Goal: Task Accomplishment & Management: Complete application form

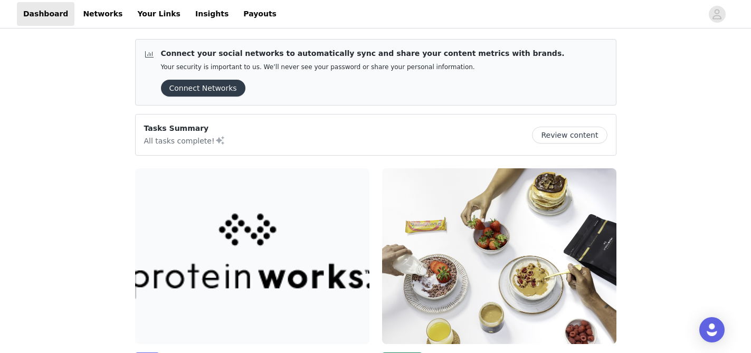
scroll to position [103, 0]
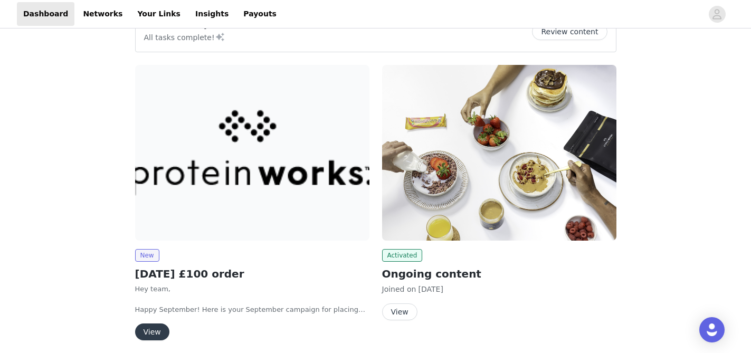
click at [152, 329] on button "View" at bounding box center [152, 331] width 34 height 17
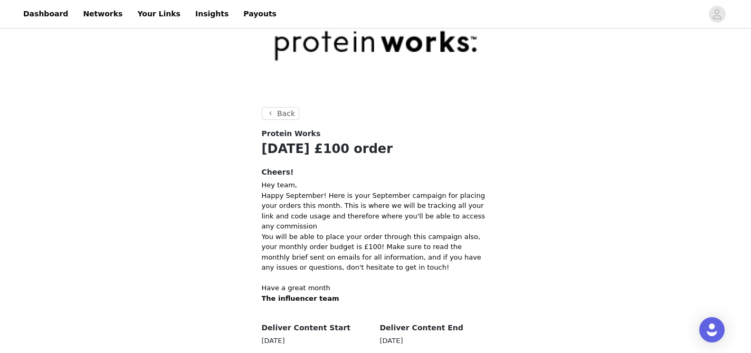
scroll to position [176, 0]
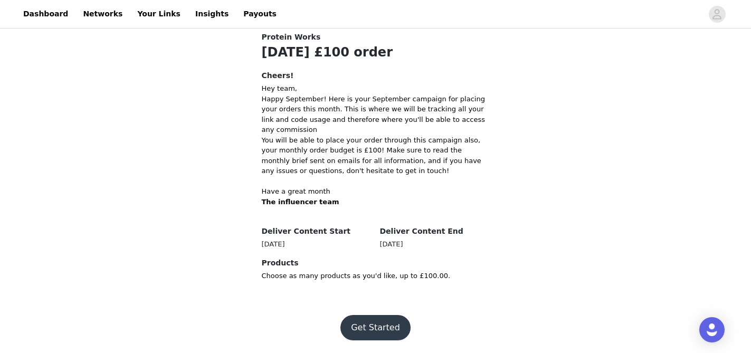
click at [357, 331] on button "Get Started" at bounding box center [375, 327] width 70 height 25
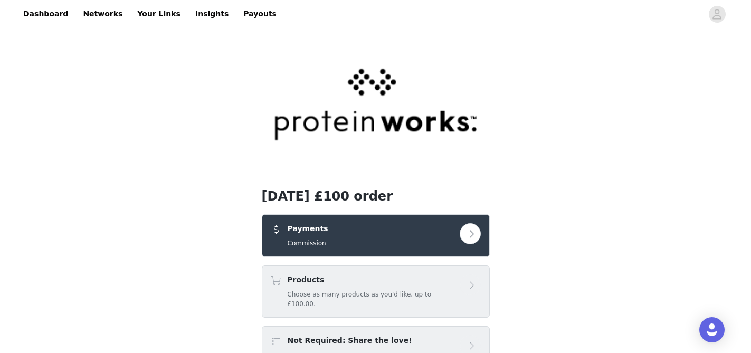
scroll to position [72, 0]
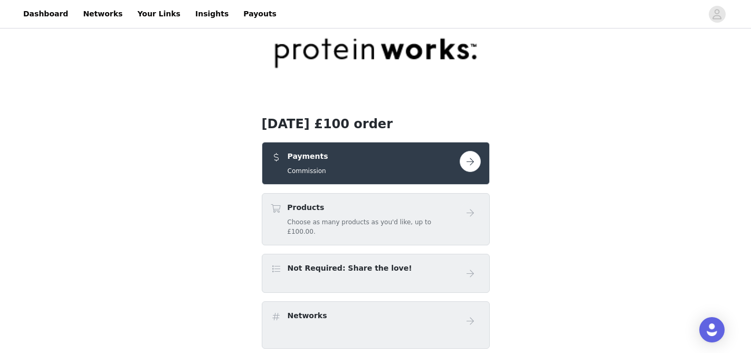
click at [471, 158] on button "button" at bounding box center [470, 161] width 21 height 21
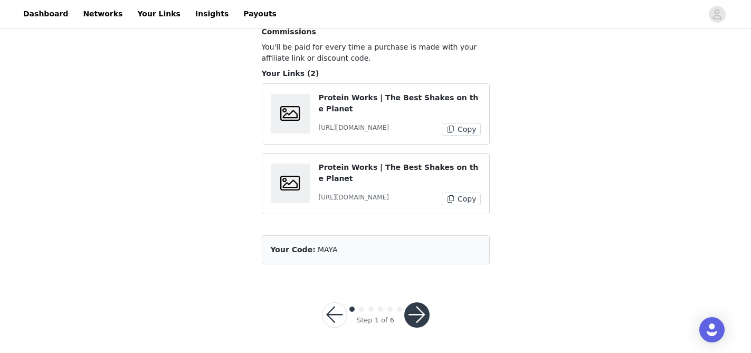
scroll to position [107, 0]
click at [415, 320] on button "button" at bounding box center [416, 314] width 25 height 25
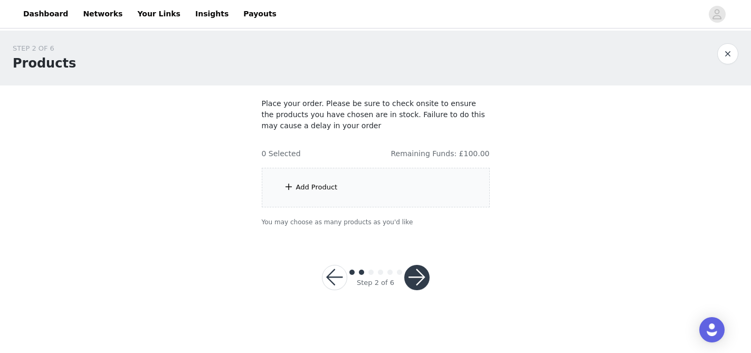
click at [344, 192] on div "Add Product" at bounding box center [376, 188] width 228 height 40
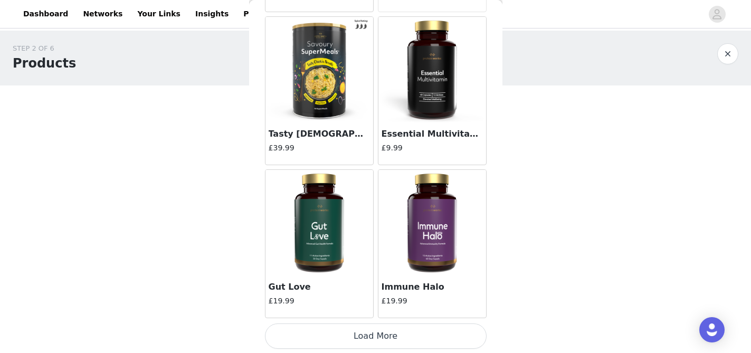
scroll to position [1261, 0]
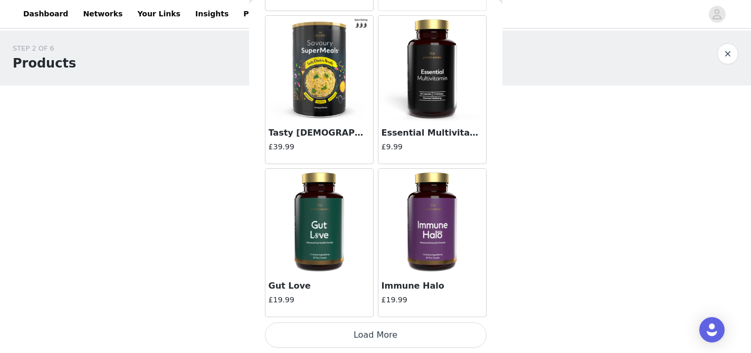
click at [345, 326] on button "Load More" at bounding box center [376, 334] width 222 height 25
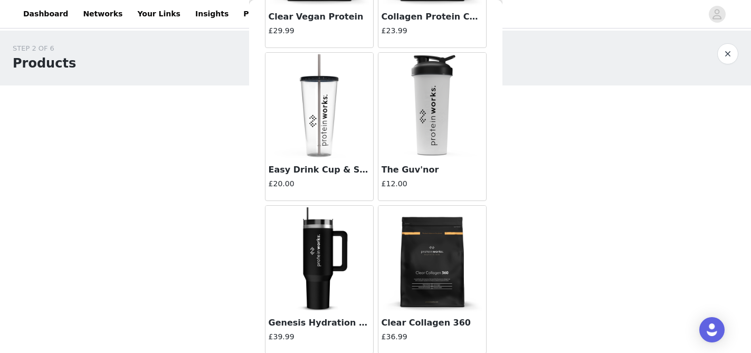
scroll to position [2791, 0]
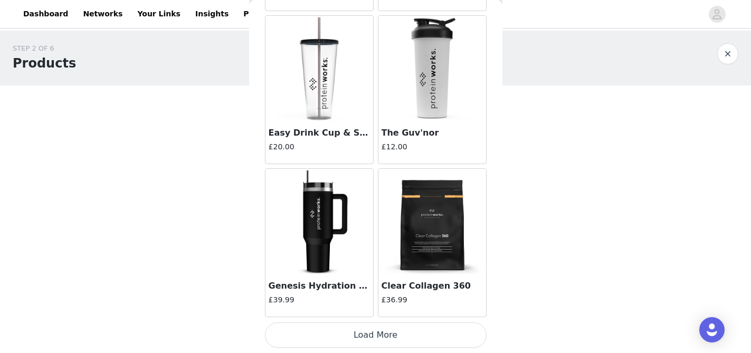
click at [348, 343] on button "Load More" at bounding box center [376, 334] width 222 height 25
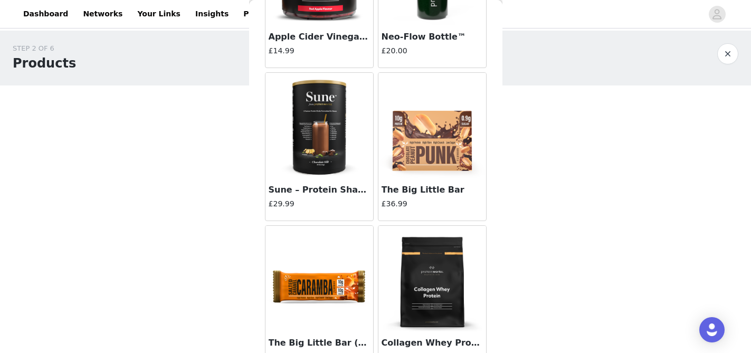
scroll to position [3606, 0]
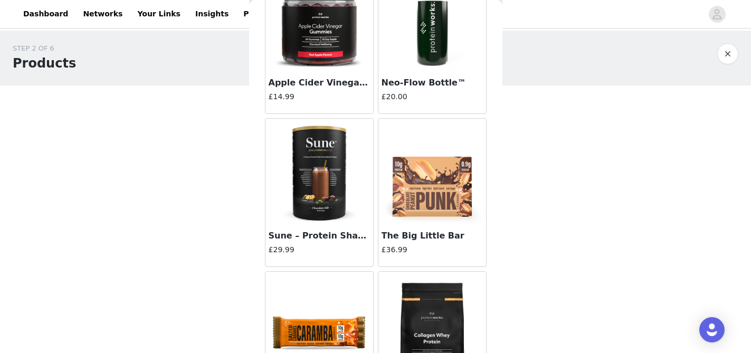
click at [313, 158] on img at bounding box center [319, 172] width 106 height 106
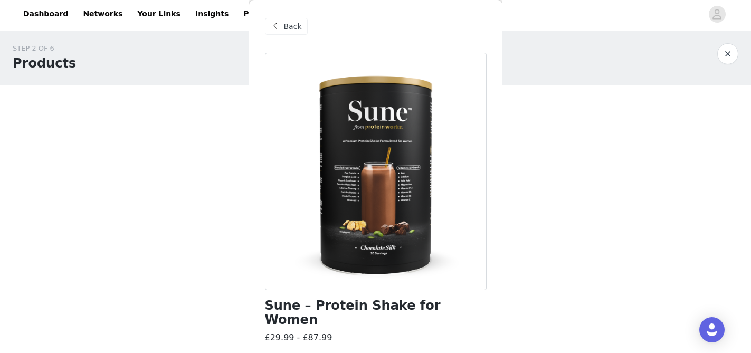
scroll to position [99, 0]
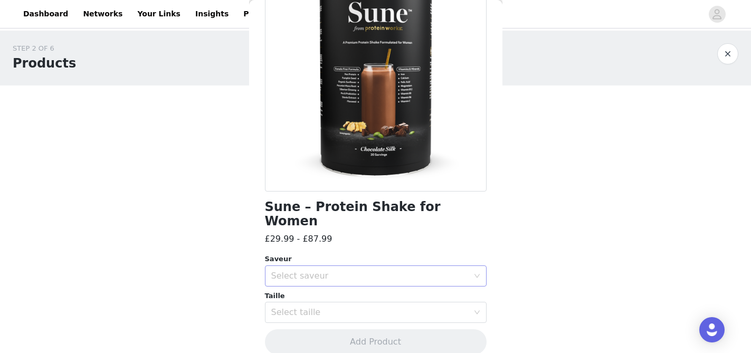
click at [348, 271] on div "Select saveur" at bounding box center [369, 276] width 197 height 11
click at [336, 283] on li "Chocolate Silk" at bounding box center [376, 284] width 222 height 17
click at [328, 307] on div "Select taille" at bounding box center [369, 312] width 197 height 11
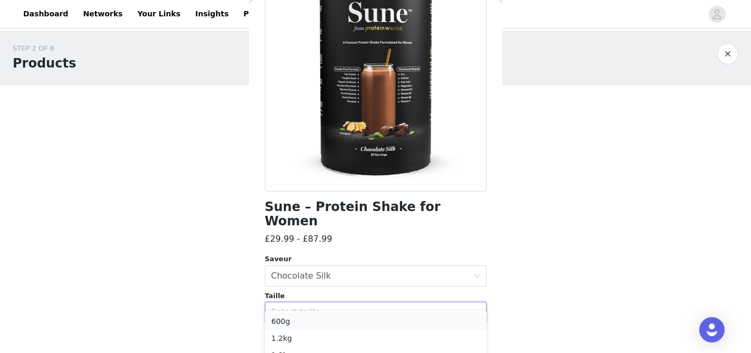
click at [312, 323] on li "600g" at bounding box center [376, 321] width 222 height 17
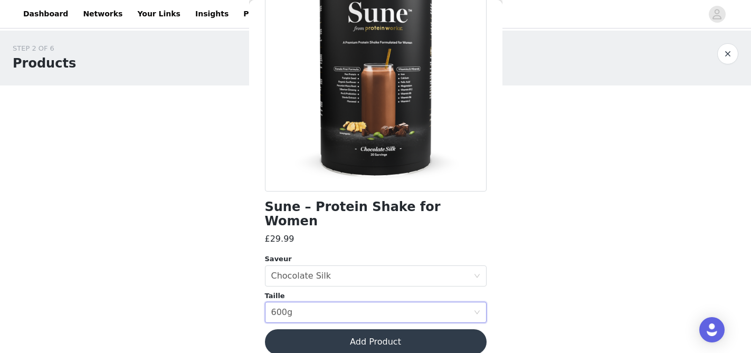
click at [355, 330] on button "Add Product" at bounding box center [376, 341] width 222 height 25
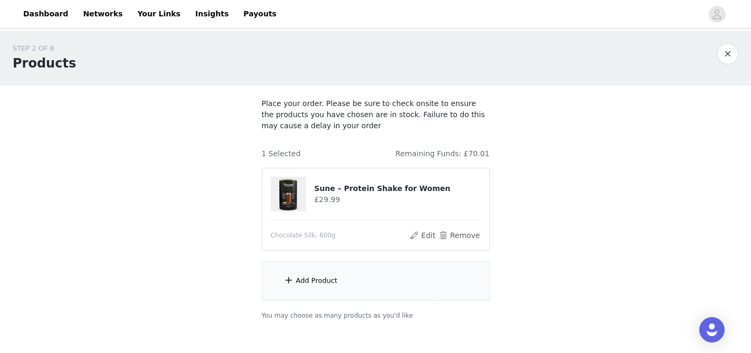
click at [296, 287] on div "Add Product" at bounding box center [376, 281] width 228 height 40
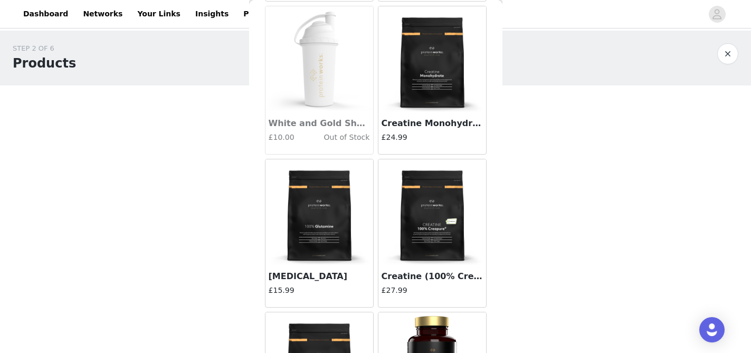
scroll to position [5414, 0]
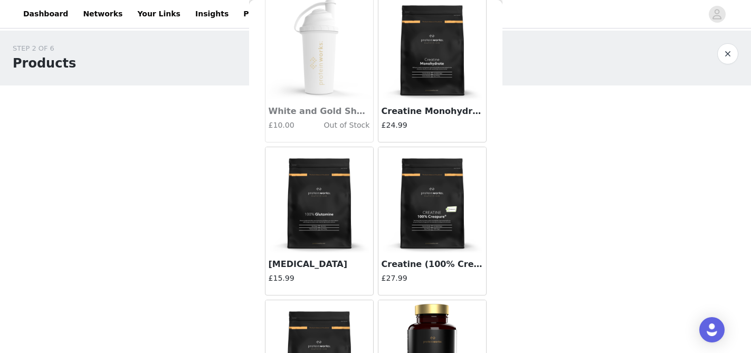
click at [430, 85] on img at bounding box center [432, 47] width 106 height 106
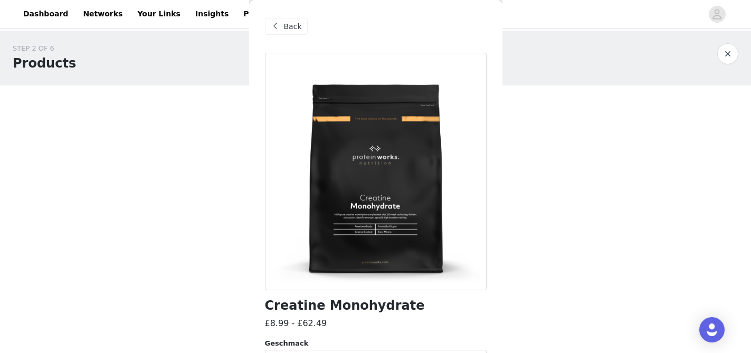
scroll to position [110, 0]
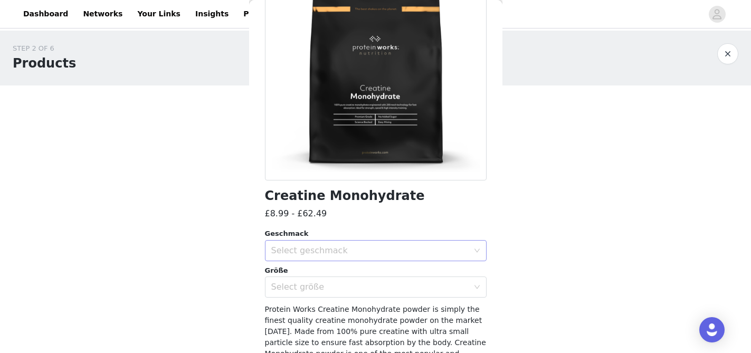
click at [367, 257] on div "Select geschmack" at bounding box center [372, 251] width 202 height 20
click at [337, 308] on li "Unflavoured" at bounding box center [376, 307] width 222 height 17
click at [309, 293] on div "Select größe" at bounding box center [372, 287] width 202 height 20
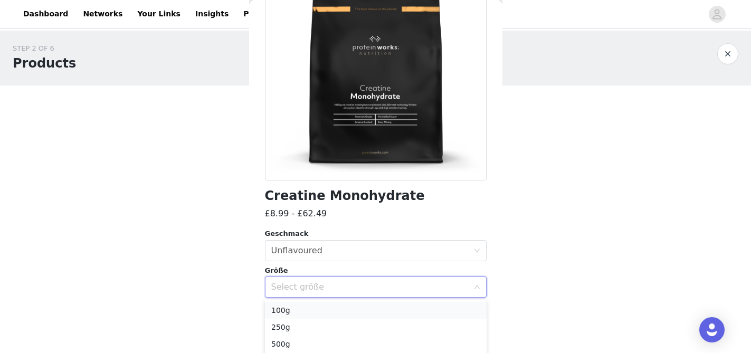
click at [305, 312] on li "100g" at bounding box center [376, 310] width 222 height 17
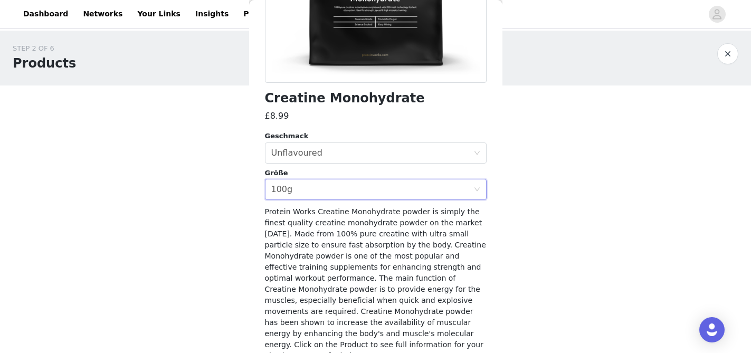
scroll to position [210, 0]
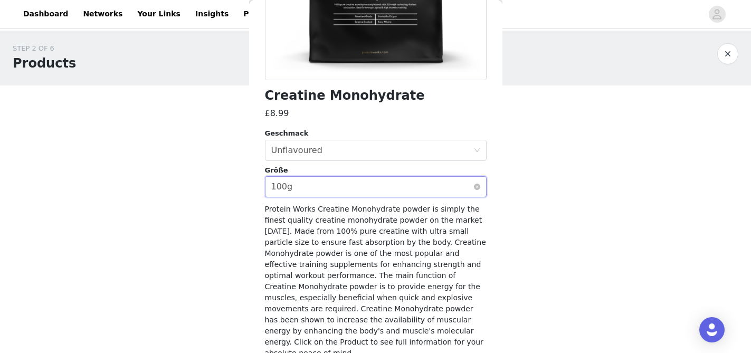
click at [322, 189] on div "Select größe 100g" at bounding box center [372, 187] width 202 height 20
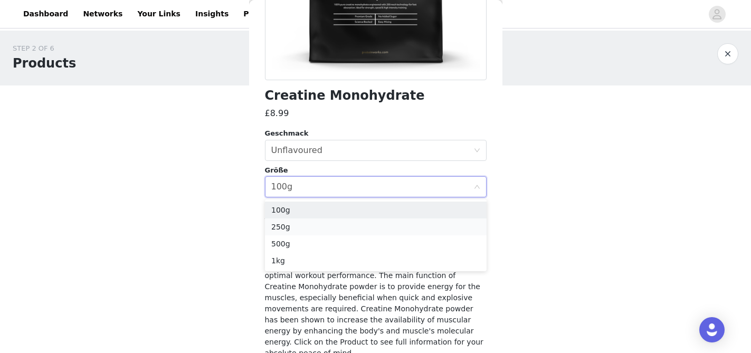
click at [303, 228] on li "250g" at bounding box center [376, 226] width 222 height 17
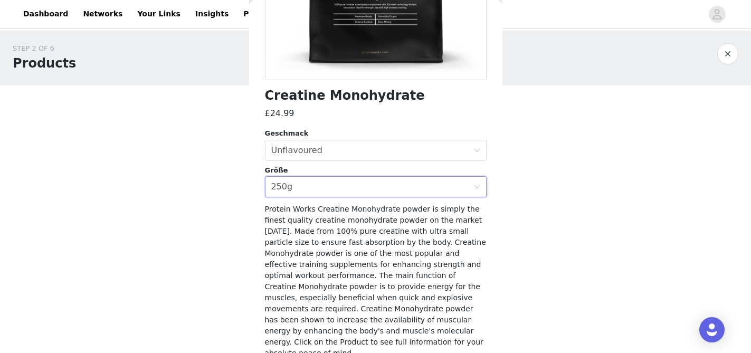
scroll to position [249, 0]
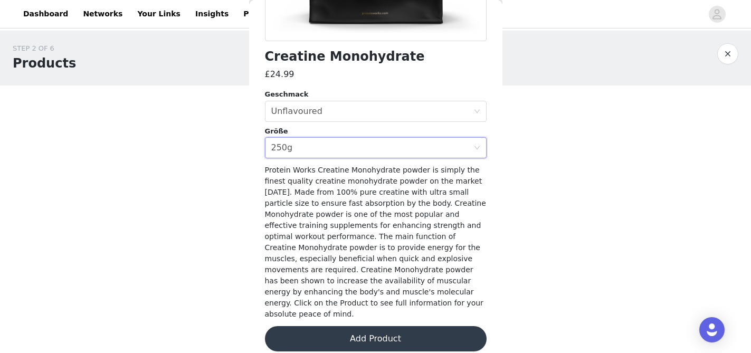
click at [349, 326] on button "Add Product" at bounding box center [376, 338] width 222 height 25
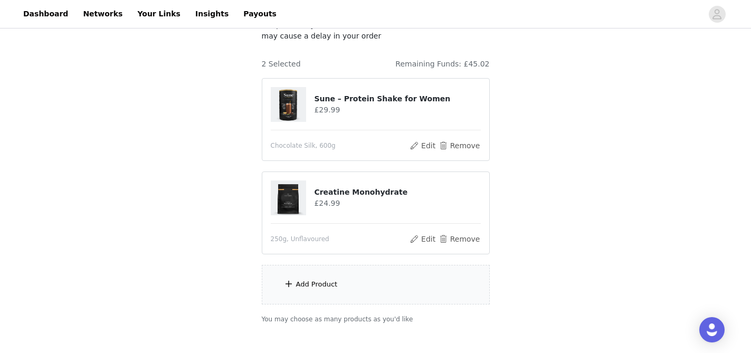
scroll to position [105, 0]
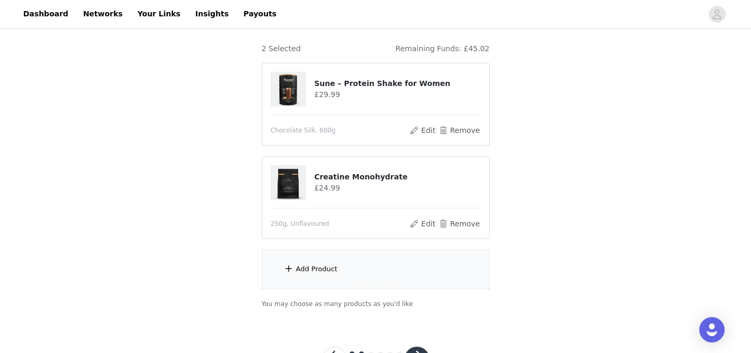
click at [311, 272] on div "Add Product" at bounding box center [317, 269] width 42 height 11
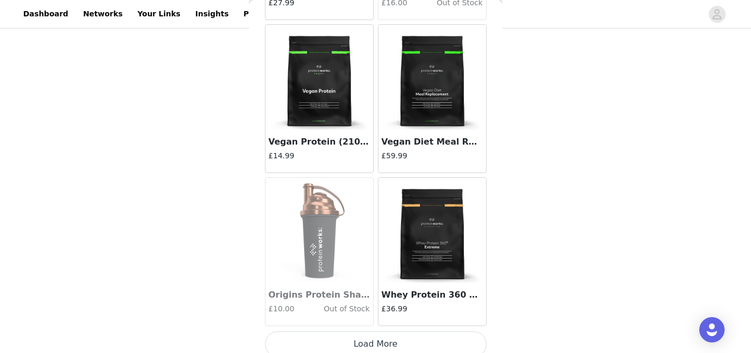
scroll to position [7381, 0]
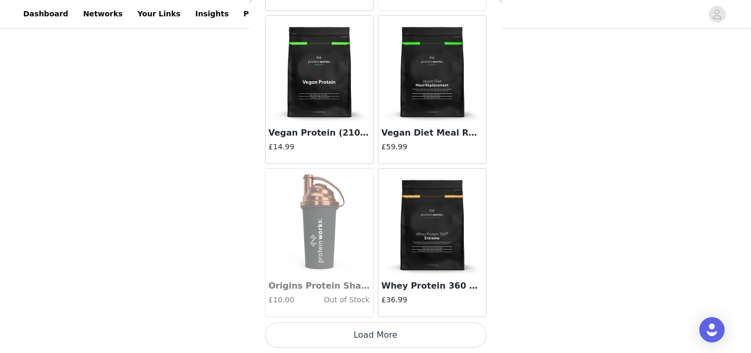
click at [326, 338] on button "Load More" at bounding box center [376, 334] width 222 height 25
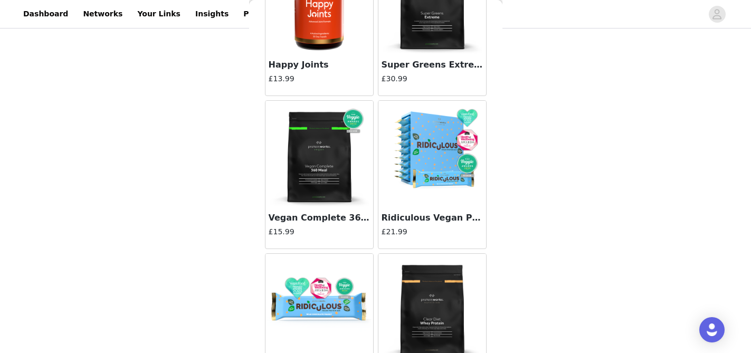
scroll to position [8839, 0]
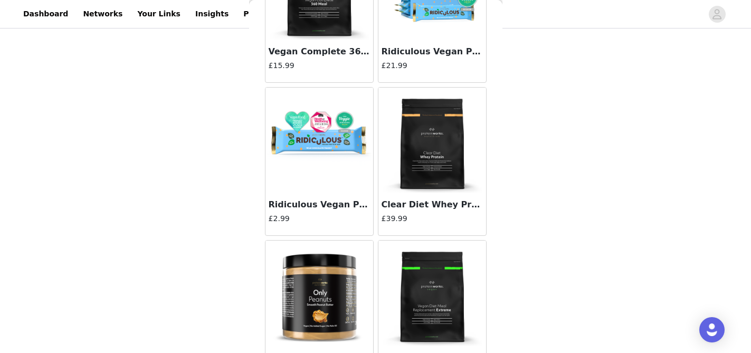
click at [441, 118] on img at bounding box center [432, 141] width 106 height 106
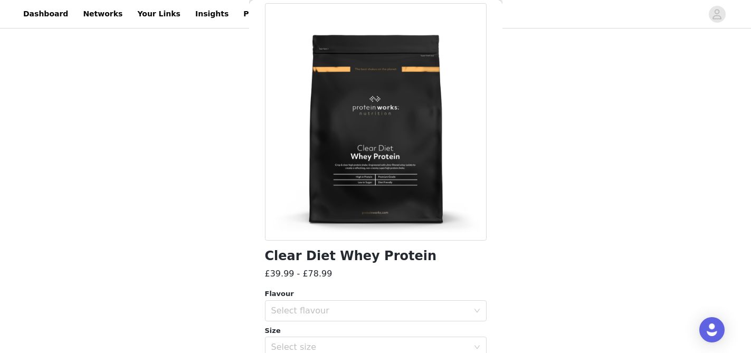
scroll to position [101, 0]
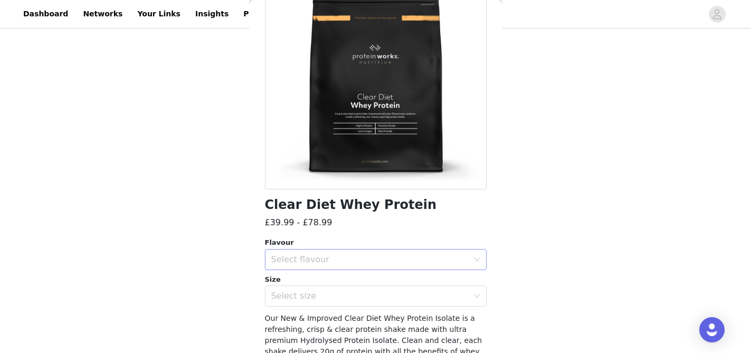
click at [335, 252] on div "Select flavour" at bounding box center [372, 260] width 202 height 20
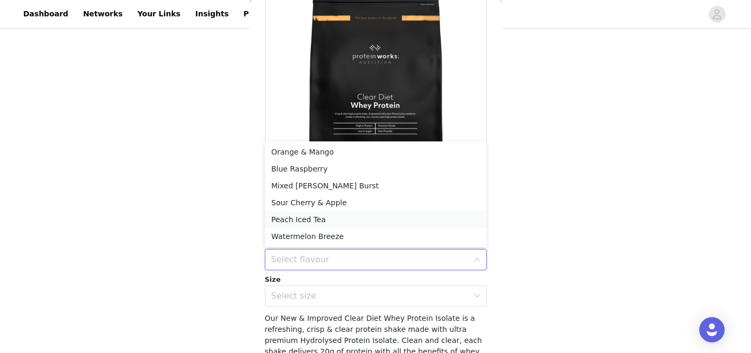
click at [325, 216] on li "Peach Iced Tea" at bounding box center [376, 219] width 222 height 17
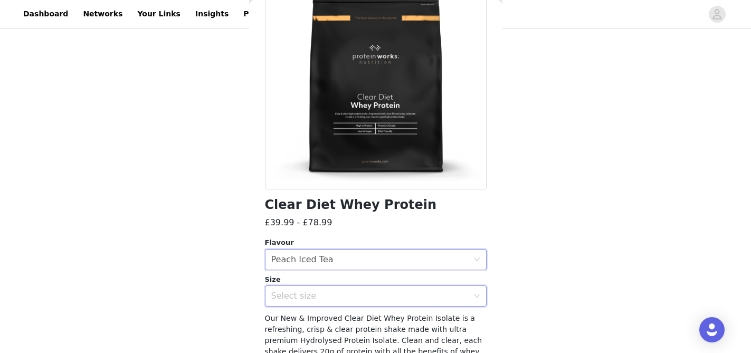
click at [317, 302] on div "Select size" at bounding box center [372, 296] width 202 height 20
click at [315, 264] on div "Peach Iced Tea" at bounding box center [302, 260] width 62 height 20
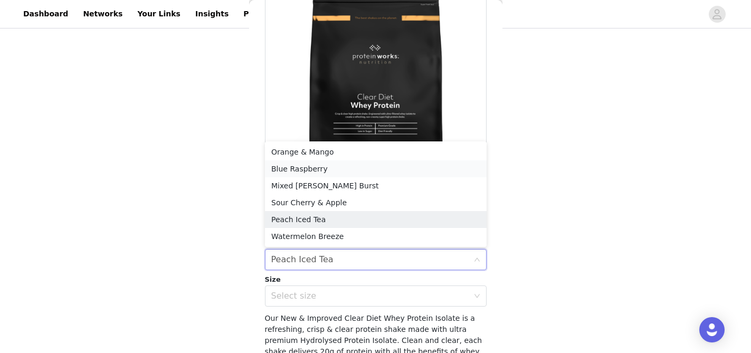
click at [328, 166] on li "Blue Raspberry" at bounding box center [376, 168] width 222 height 17
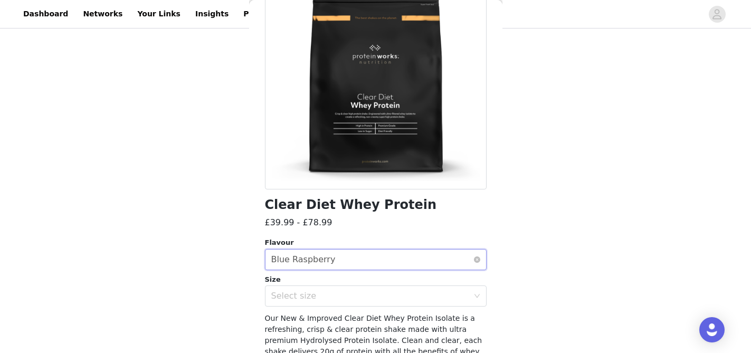
click at [318, 255] on div "Blue Raspberry" at bounding box center [303, 260] width 64 height 20
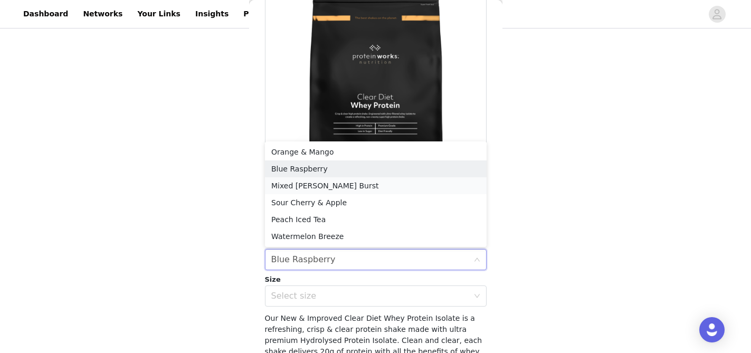
click at [334, 185] on li "Mixed [PERSON_NAME] Burst" at bounding box center [376, 185] width 222 height 17
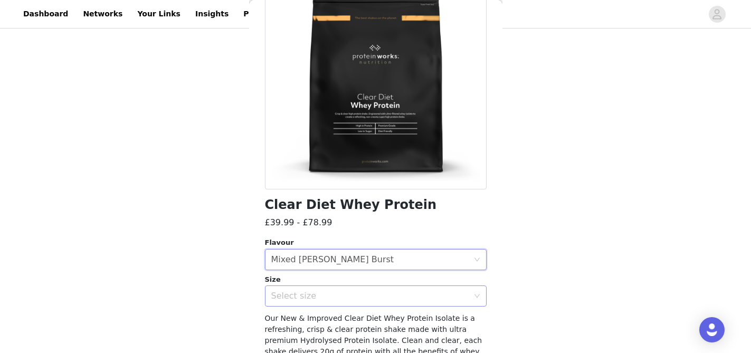
click at [308, 299] on div "Select size" at bounding box center [369, 296] width 197 height 11
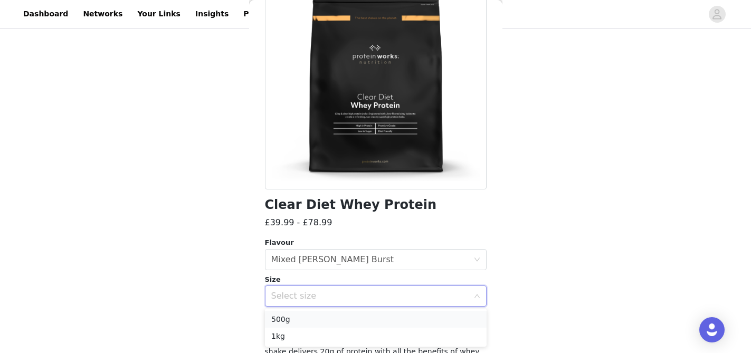
click at [304, 317] on li "500g" at bounding box center [376, 319] width 222 height 17
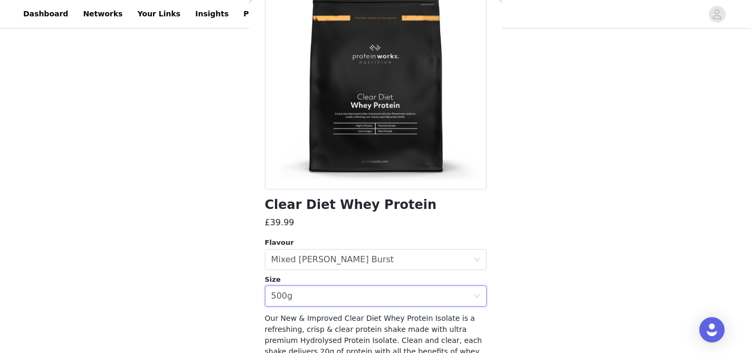
scroll to position [183, 0]
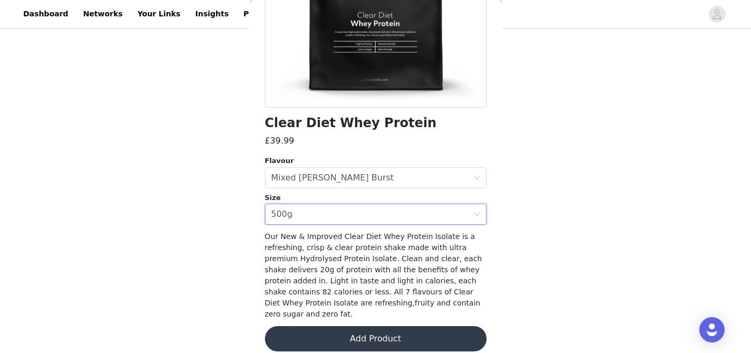
click at [352, 326] on button "Add Product" at bounding box center [376, 338] width 222 height 25
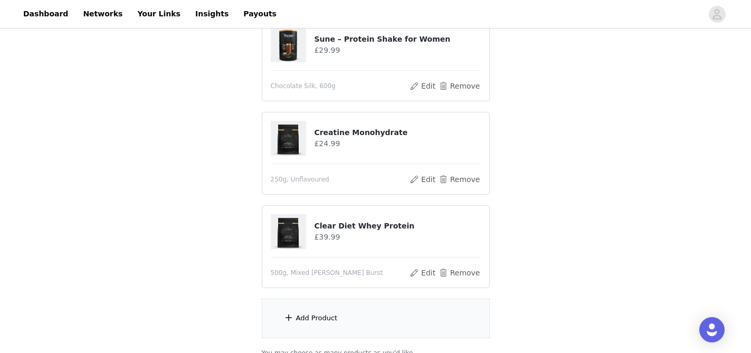
scroll to position [243, 0]
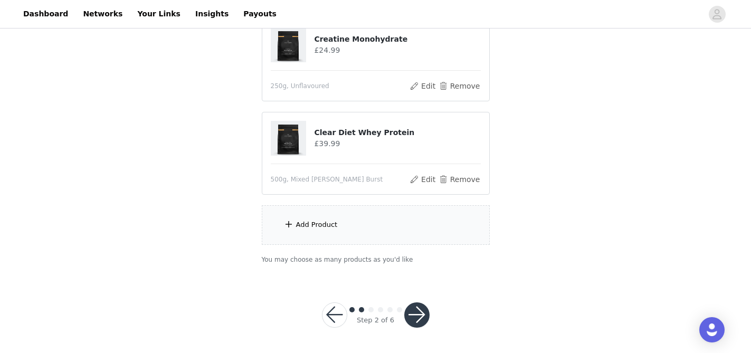
click at [412, 308] on button "button" at bounding box center [416, 314] width 25 height 25
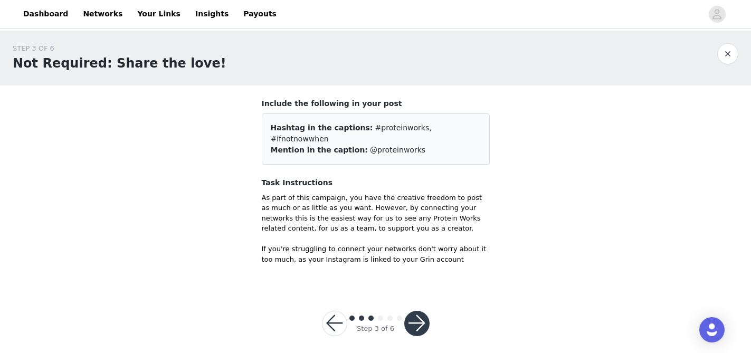
click at [412, 311] on button "button" at bounding box center [416, 323] width 25 height 25
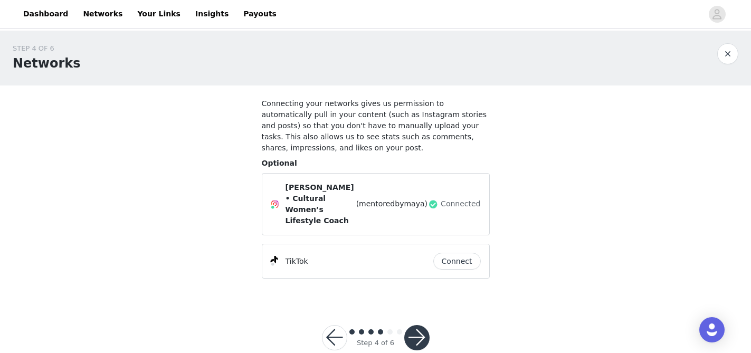
click at [420, 325] on button "button" at bounding box center [416, 337] width 25 height 25
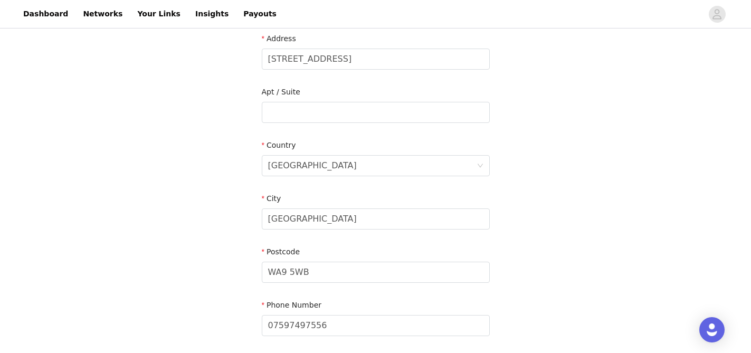
scroll to position [313, 0]
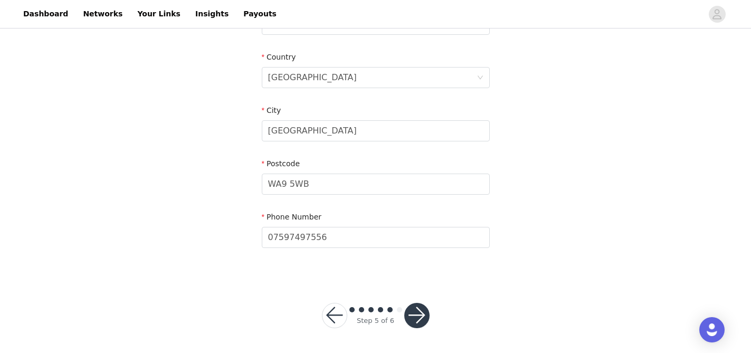
click at [417, 311] on button "button" at bounding box center [416, 315] width 25 height 25
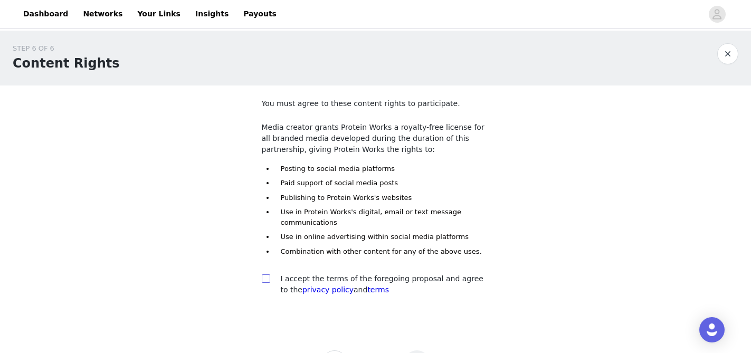
click at [267, 280] on input "checkbox" at bounding box center [265, 277] width 7 height 7
checkbox input "true"
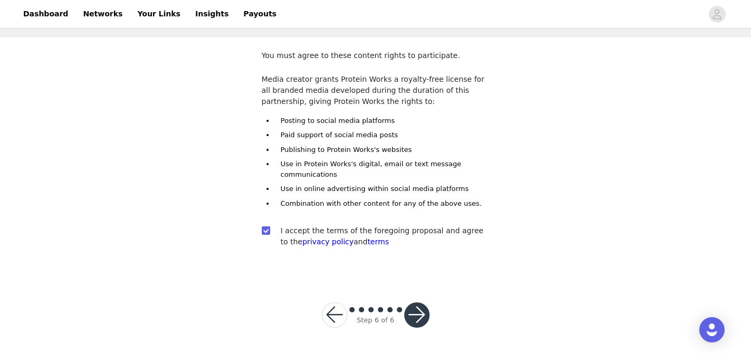
click at [413, 306] on button "button" at bounding box center [416, 314] width 25 height 25
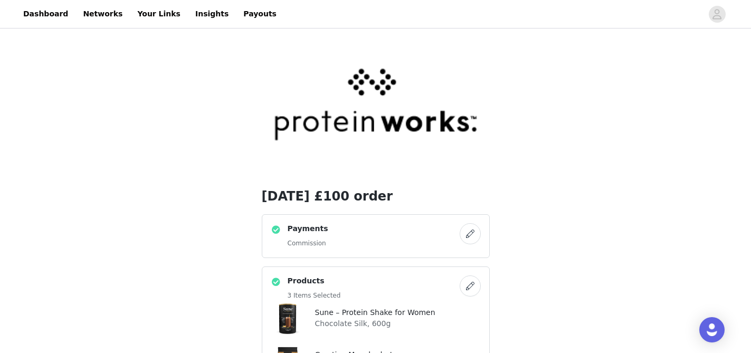
scroll to position [597, 0]
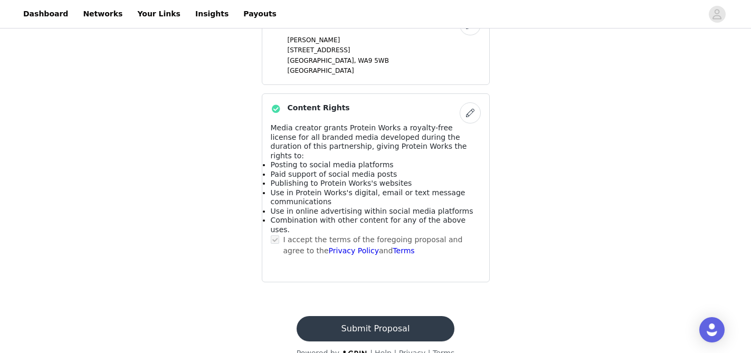
click at [346, 316] on button "Submit Proposal" at bounding box center [375, 328] width 158 height 25
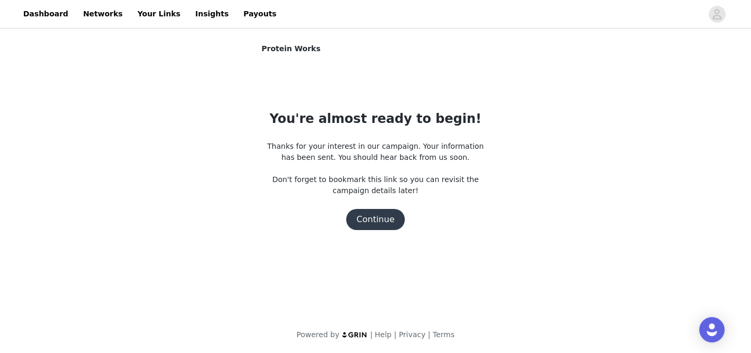
click at [376, 220] on button "Continue" at bounding box center [375, 219] width 59 height 21
